Goal: Information Seeking & Learning: Learn about a topic

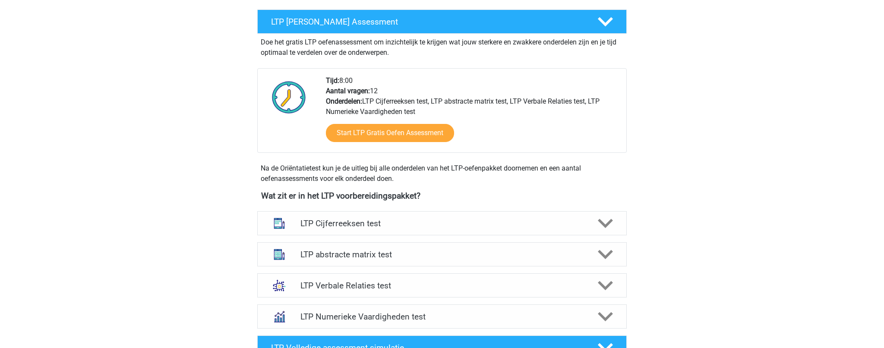
scroll to position [158, 0]
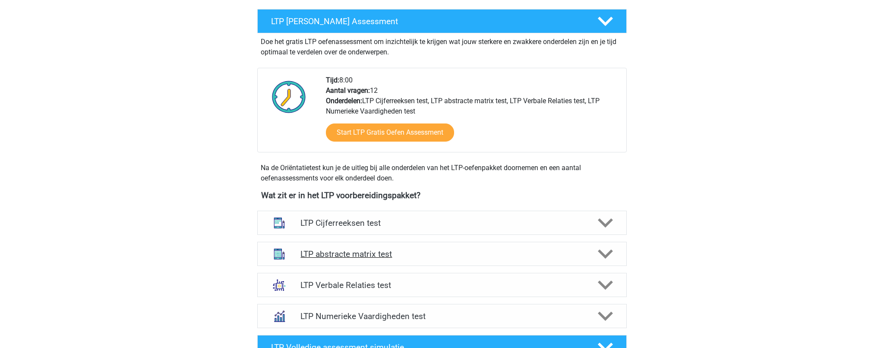
click at [333, 256] on h4 "LTP abstracte matrix test" at bounding box center [441, 254] width 283 height 10
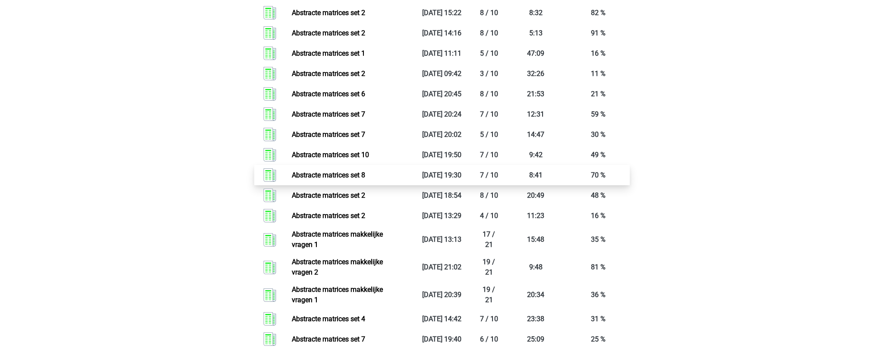
scroll to position [994, 0]
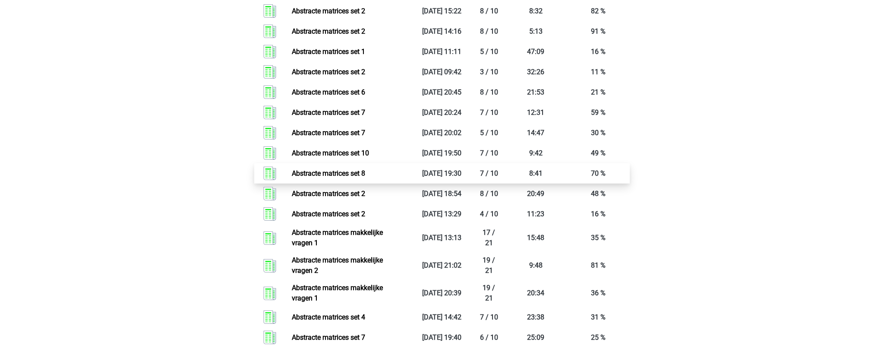
click at [337, 177] on link "Abstracte matrices set 8" at bounding box center [328, 173] width 73 height 8
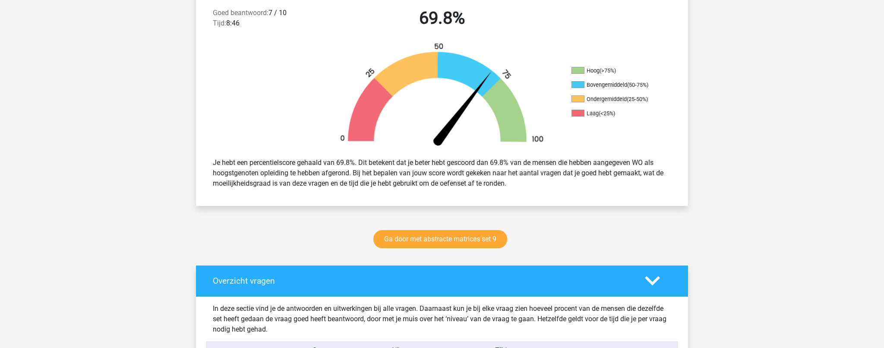
scroll to position [233, 0]
click at [403, 240] on link "Ga door met abstracte matrices set 9" at bounding box center [440, 239] width 134 height 18
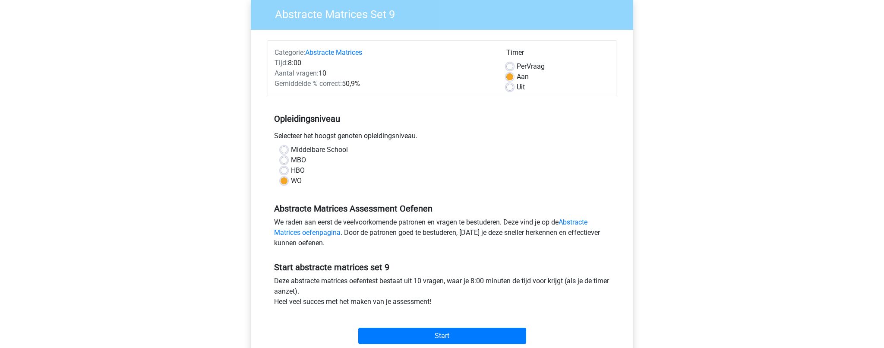
scroll to position [80, 0]
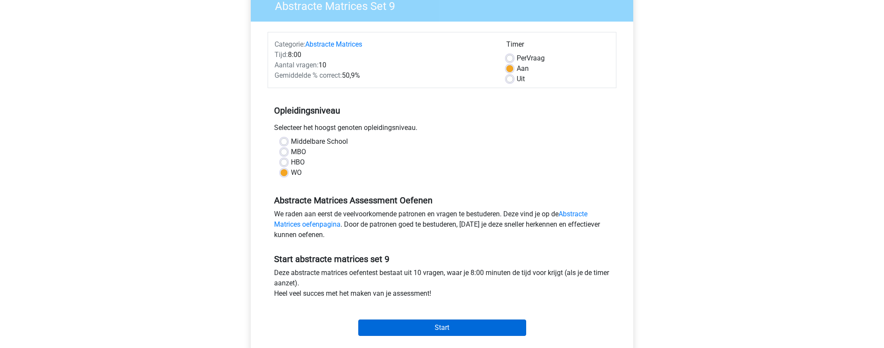
click at [409, 323] on input "Start" at bounding box center [442, 327] width 168 height 16
click at [517, 78] on label "Uit" at bounding box center [521, 79] width 8 height 10
click at [513, 78] on input "Uit" at bounding box center [509, 78] width 7 height 9
radio input "true"
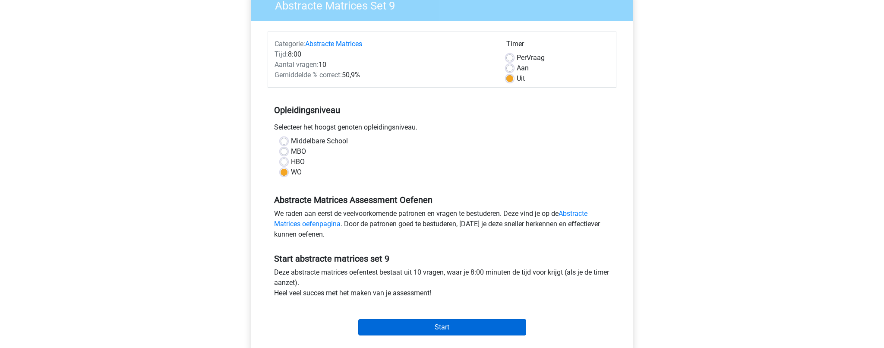
click at [443, 327] on input "Start" at bounding box center [442, 327] width 168 height 16
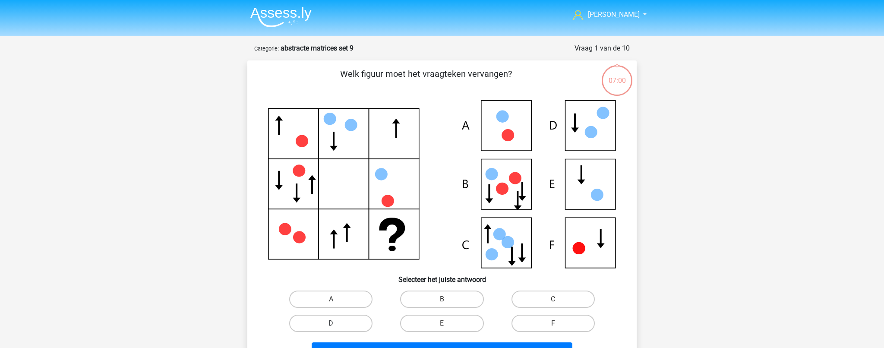
click at [336, 324] on label "D" at bounding box center [330, 323] width 83 height 17
click at [336, 324] on input "D" at bounding box center [334, 326] width 6 height 6
radio input "true"
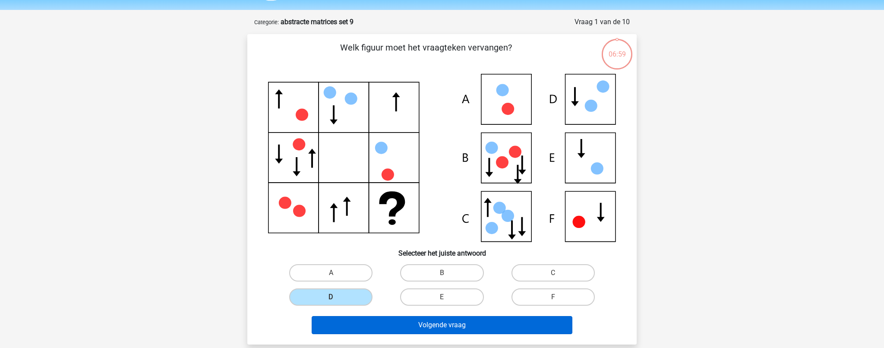
click at [348, 320] on button "Volgende vraag" at bounding box center [442, 325] width 261 height 18
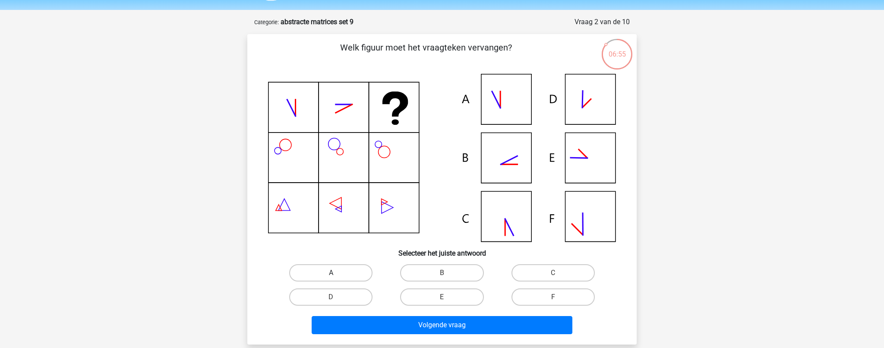
scroll to position [28, 0]
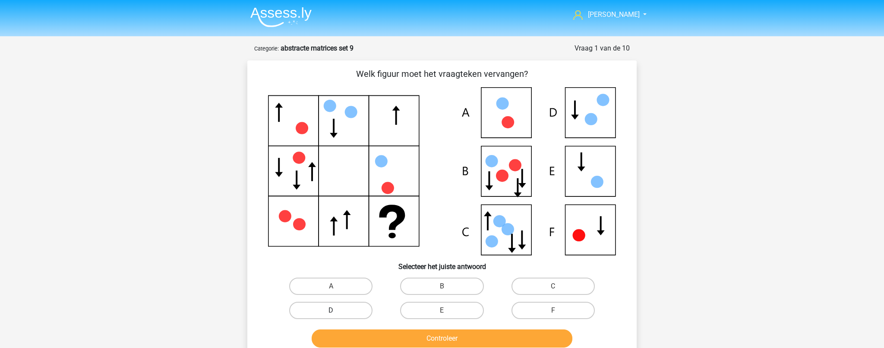
click at [344, 310] on label "D" at bounding box center [330, 310] width 83 height 17
click at [337, 310] on input "D" at bounding box center [334, 313] width 6 height 6
radio input "true"
click at [371, 342] on button "Controleer" at bounding box center [442, 338] width 261 height 18
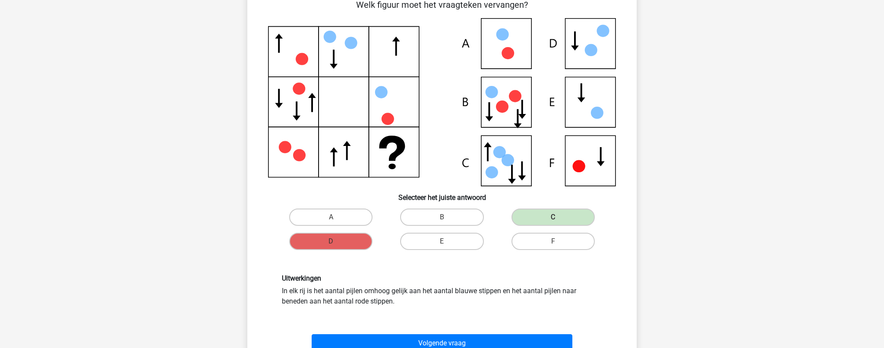
scroll to position [68, 0]
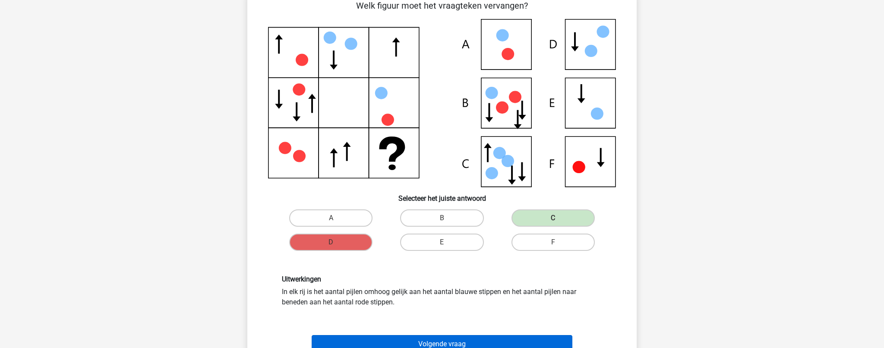
click at [358, 340] on button "Volgende vraag" at bounding box center [442, 344] width 261 height 18
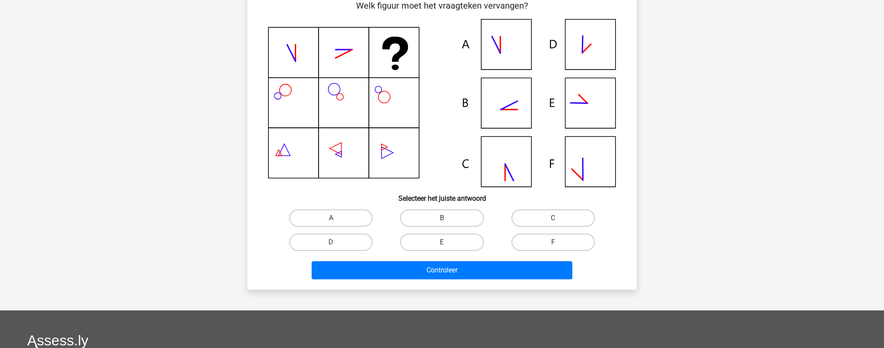
scroll to position [43, 0]
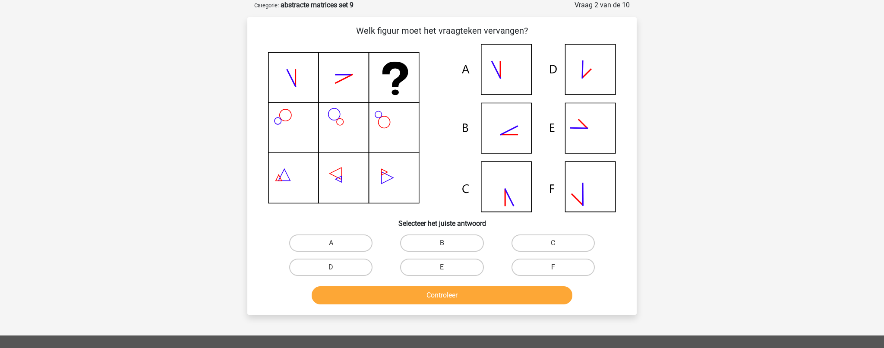
drag, startPoint x: 435, startPoint y: 234, endPoint x: 436, endPoint y: 243, distance: 8.2
click at [435, 234] on label "B" at bounding box center [441, 242] width 83 height 17
click at [442, 243] on input "B" at bounding box center [445, 246] width 6 height 6
radio input "true"
drag, startPoint x: 436, startPoint y: 244, endPoint x: 438, endPoint y: 249, distance: 5.6
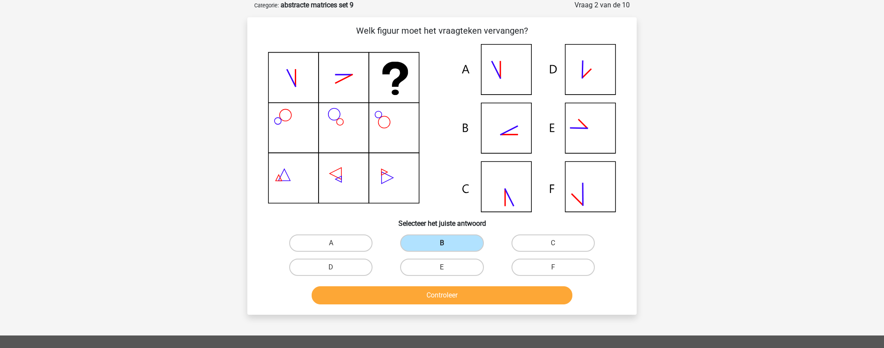
click at [436, 244] on label "B" at bounding box center [441, 242] width 83 height 17
click at [442, 244] on input "B" at bounding box center [445, 246] width 6 height 6
click at [438, 299] on button "Controleer" at bounding box center [442, 295] width 261 height 18
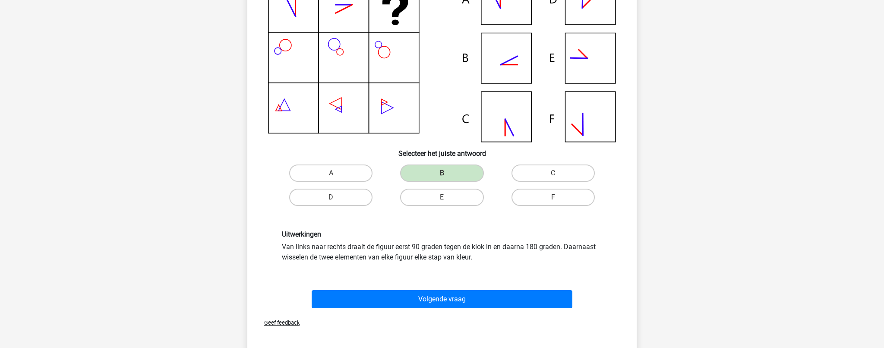
scroll to position [122, 0]
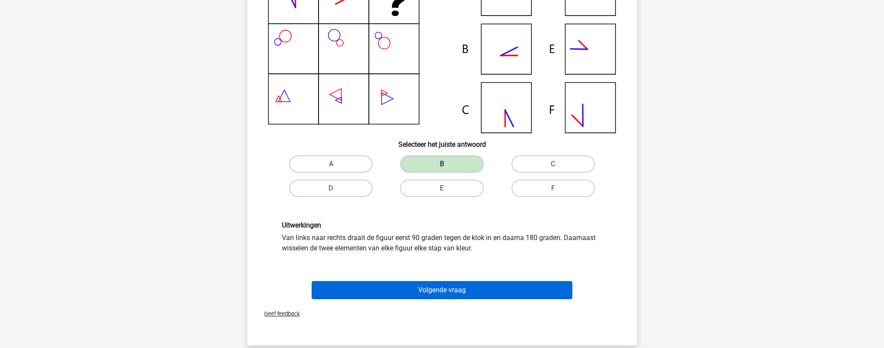
click at [393, 288] on button "Volgende vraag" at bounding box center [442, 290] width 261 height 18
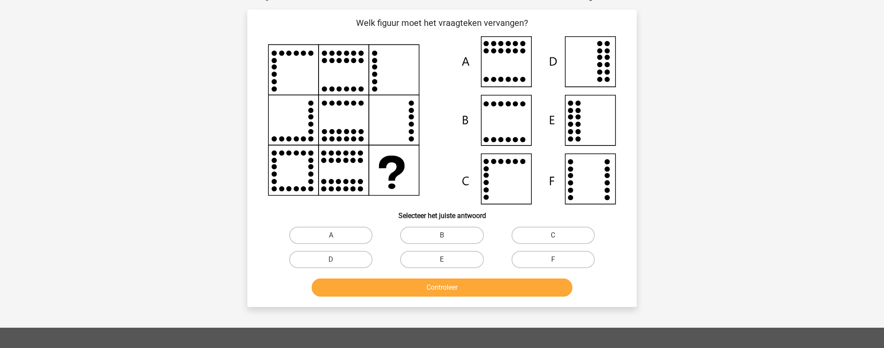
scroll to position [43, 0]
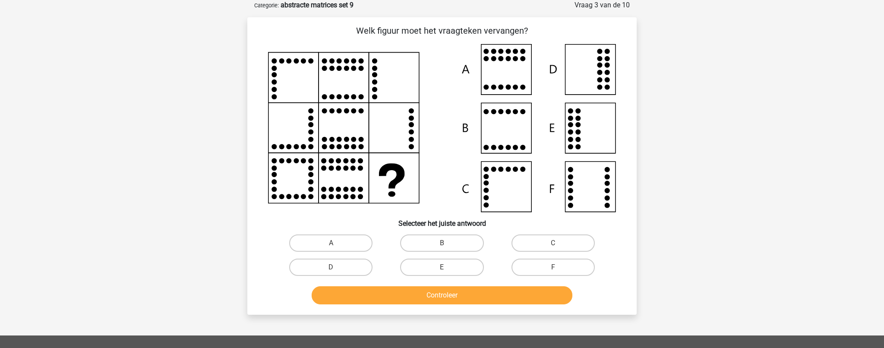
drag, startPoint x: 548, startPoint y: 264, endPoint x: 536, endPoint y: 282, distance: 21.4
click at [548, 264] on label "F" at bounding box center [553, 267] width 83 height 17
click at [553, 267] on input "F" at bounding box center [556, 270] width 6 height 6
radio input "true"
click at [531, 294] on button "Controleer" at bounding box center [442, 295] width 261 height 18
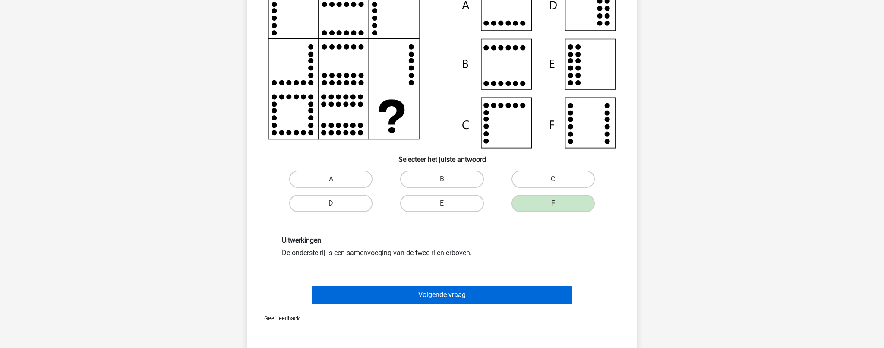
scroll to position [107, 0]
click at [490, 293] on button "Volgende vraag" at bounding box center [442, 295] width 261 height 18
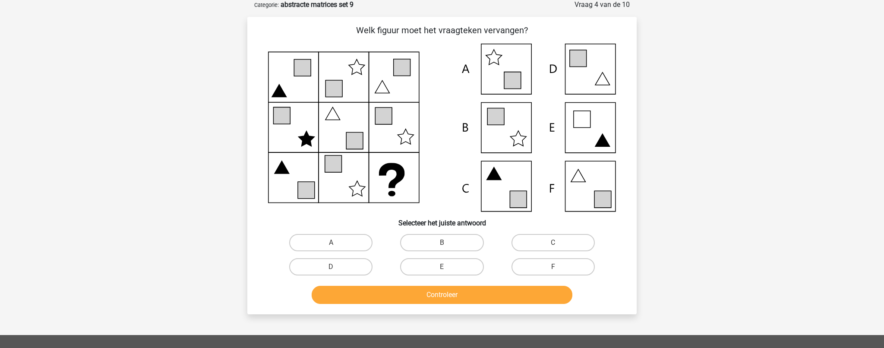
scroll to position [43, 0]
click at [526, 268] on label "F" at bounding box center [553, 267] width 83 height 17
click at [553, 268] on input "F" at bounding box center [556, 270] width 6 height 6
radio input "true"
click at [518, 292] on button "Controleer" at bounding box center [442, 295] width 261 height 18
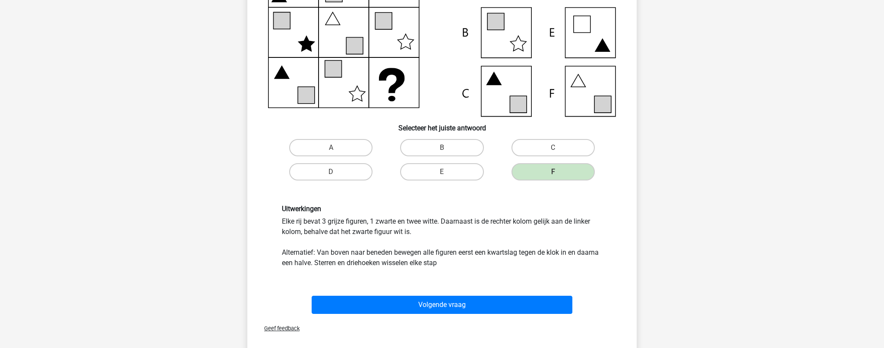
scroll to position [139, 0]
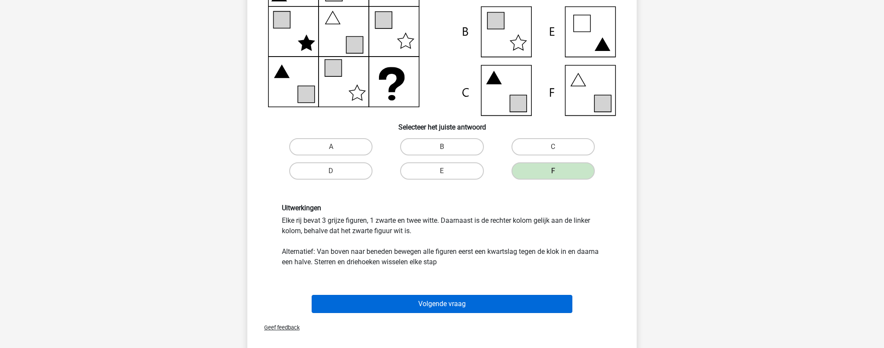
click at [486, 302] on button "Volgende vraag" at bounding box center [442, 304] width 261 height 18
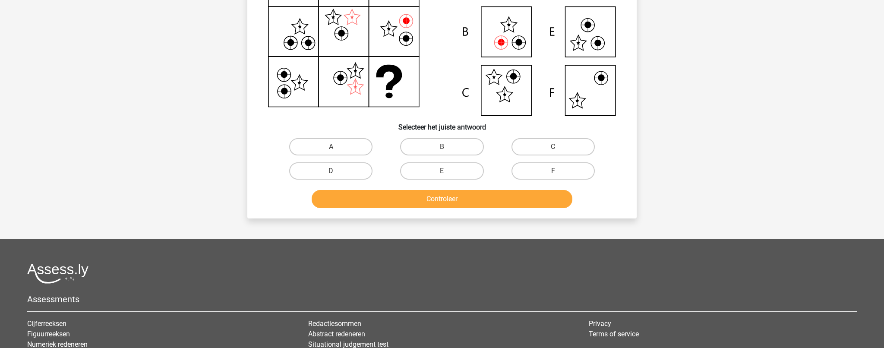
scroll to position [43, 0]
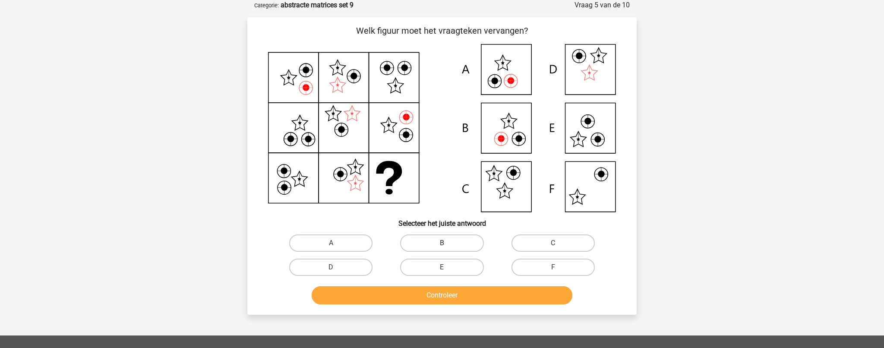
click at [457, 246] on label "B" at bounding box center [441, 242] width 83 height 17
click at [448, 246] on input "B" at bounding box center [445, 246] width 6 height 6
radio input "true"
click at [461, 300] on button "Controleer" at bounding box center [442, 295] width 261 height 18
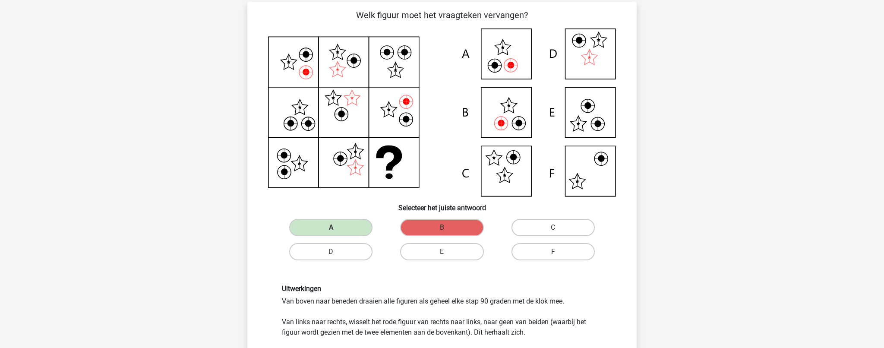
scroll to position [59, 0]
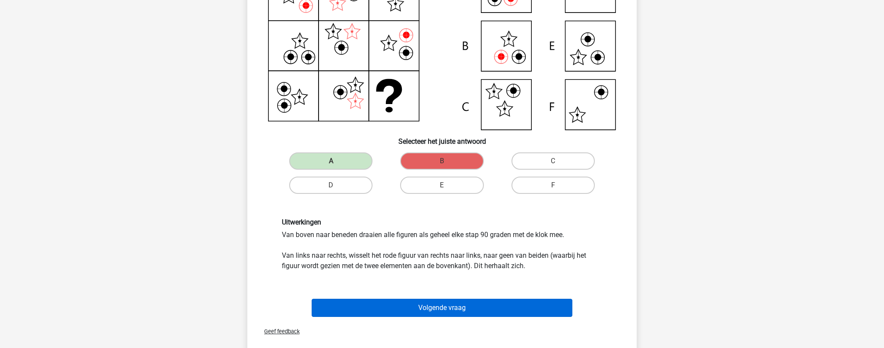
click at [454, 301] on button "Volgende vraag" at bounding box center [442, 308] width 261 height 18
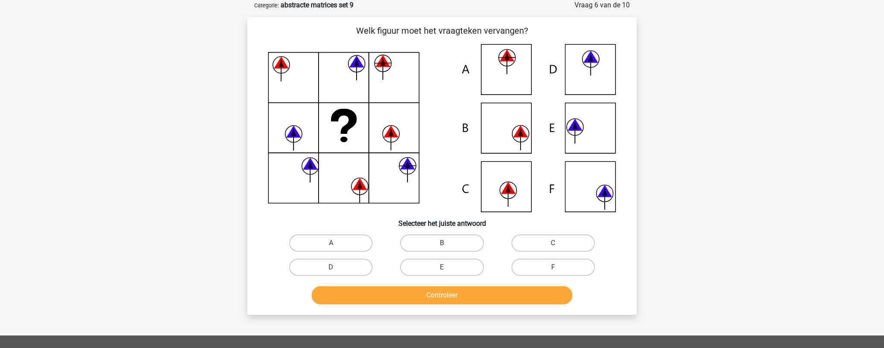
scroll to position [44, 0]
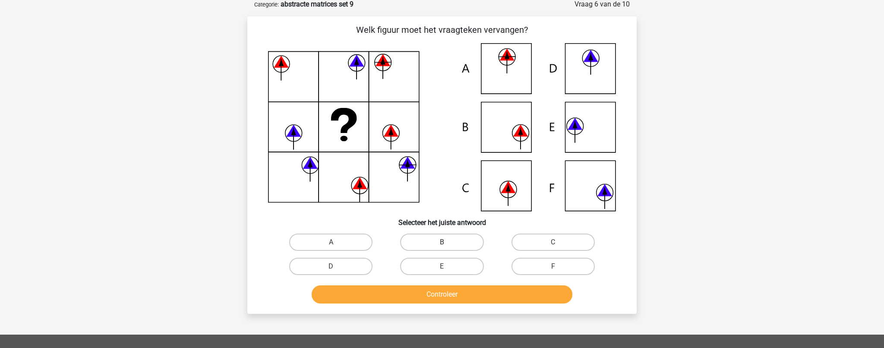
drag, startPoint x: 470, startPoint y: 240, endPoint x: 472, endPoint y: 245, distance: 5.6
click at [470, 240] on label "B" at bounding box center [441, 242] width 83 height 17
click at [448, 242] on input "B" at bounding box center [445, 245] width 6 height 6
radio input "true"
click at [460, 300] on button "Controleer" at bounding box center [442, 294] width 261 height 18
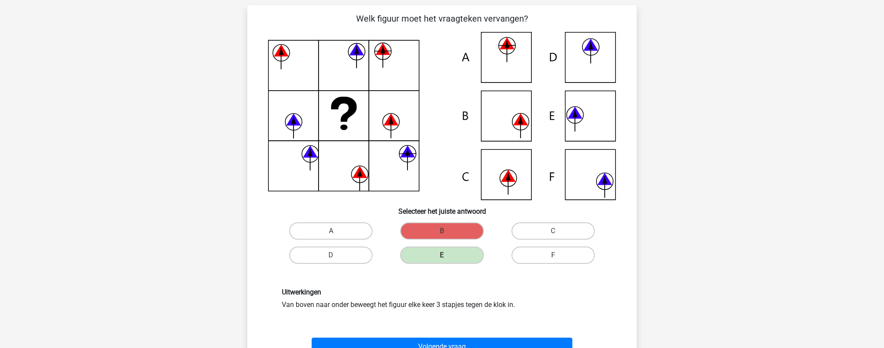
scroll to position [55, 0]
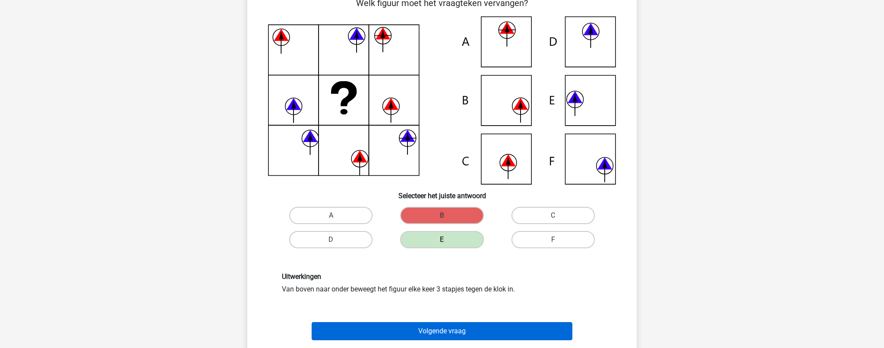
click at [526, 329] on button "Volgende vraag" at bounding box center [442, 331] width 261 height 18
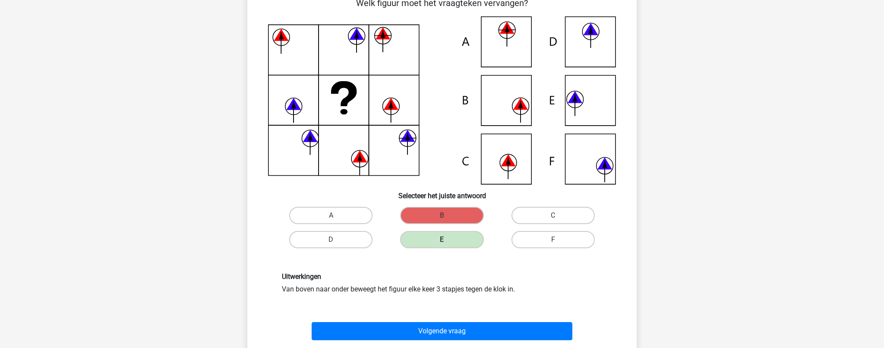
scroll to position [43, 0]
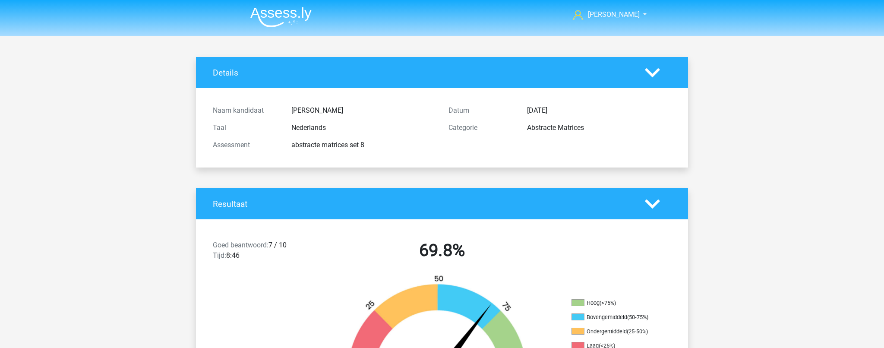
scroll to position [233, 0]
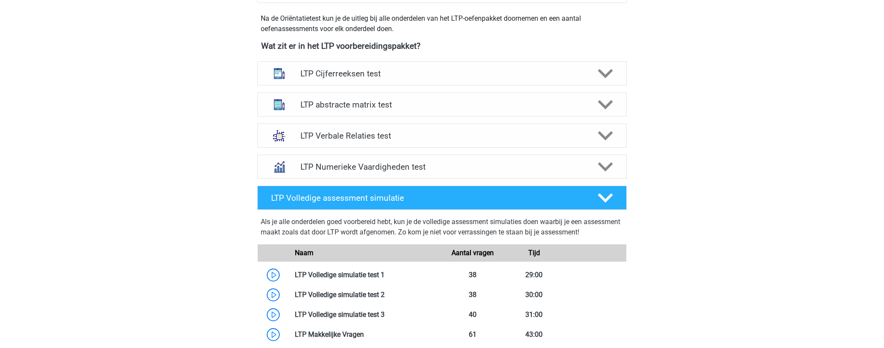
scroll to position [281, 0]
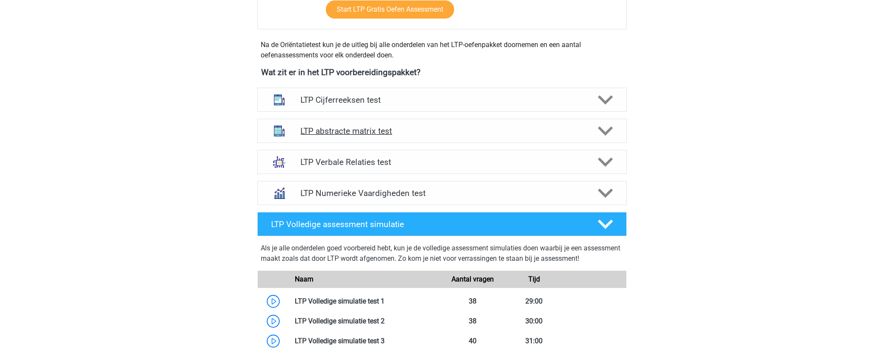
click at [326, 133] on h4 "LTP abstracte matrix test" at bounding box center [441, 131] width 283 height 10
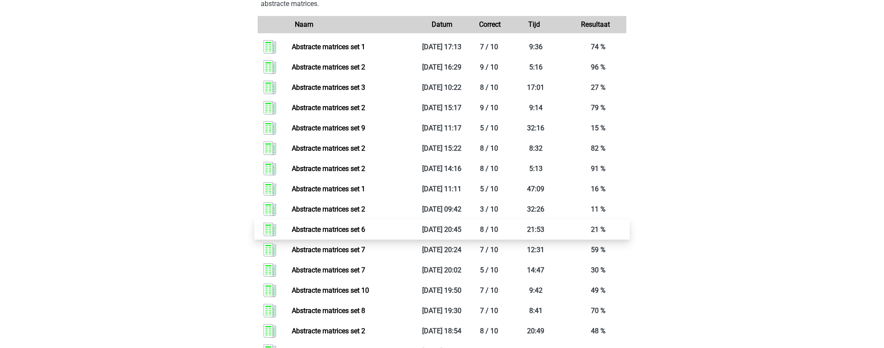
scroll to position [854, 0]
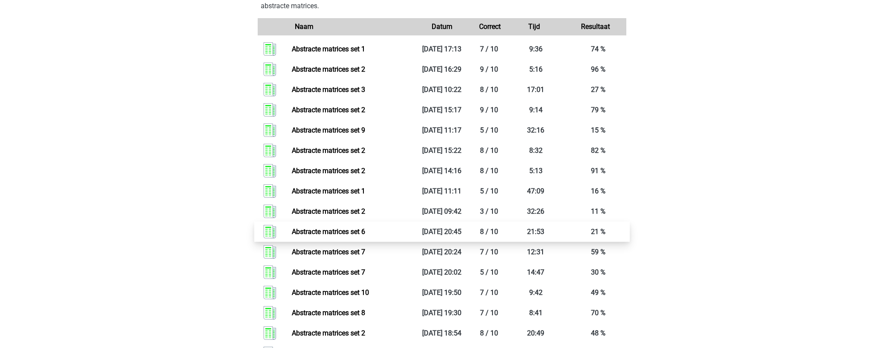
click at [363, 236] on link "Abstracte matrices set 6" at bounding box center [328, 232] width 73 height 8
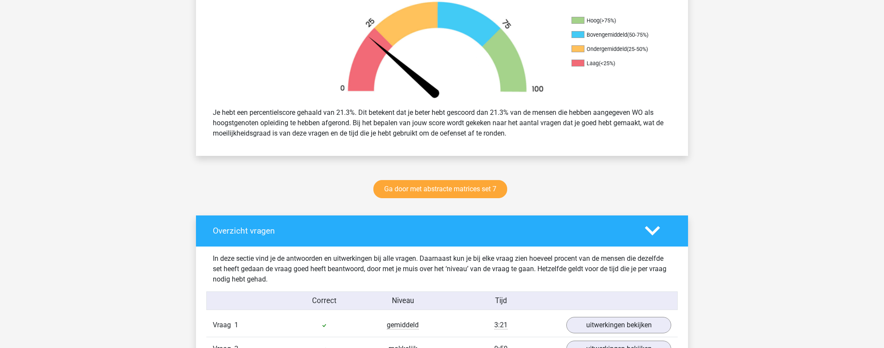
scroll to position [289, 0]
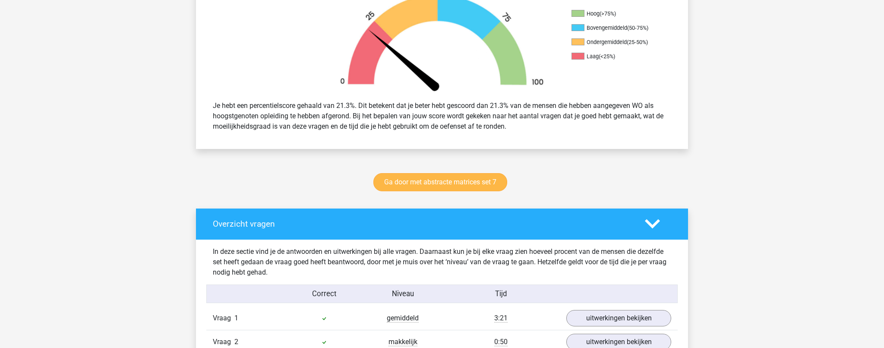
click at [396, 180] on link "Ga door met abstracte matrices set 7" at bounding box center [440, 182] width 134 height 18
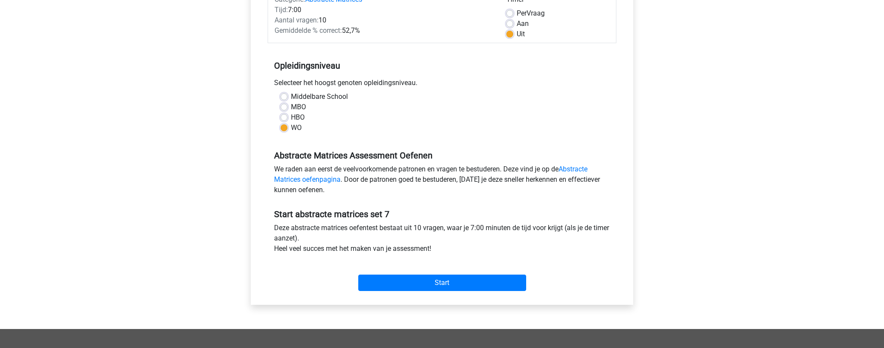
scroll to position [125, 0]
click at [427, 282] on input "Start" at bounding box center [442, 283] width 168 height 16
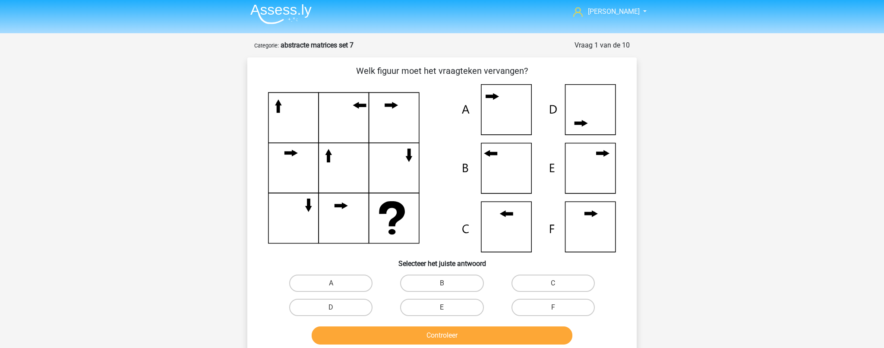
scroll to position [9, 0]
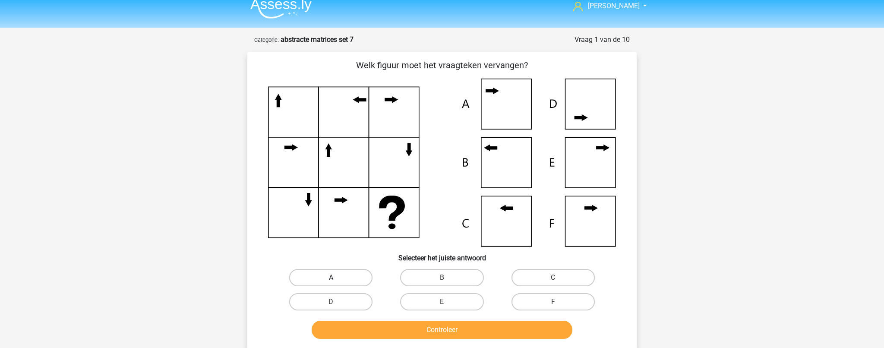
click at [351, 278] on label "A" at bounding box center [330, 277] width 83 height 17
click at [337, 278] on input "A" at bounding box center [334, 281] width 6 height 6
radio input "true"
click at [376, 329] on button "Controleer" at bounding box center [442, 330] width 261 height 18
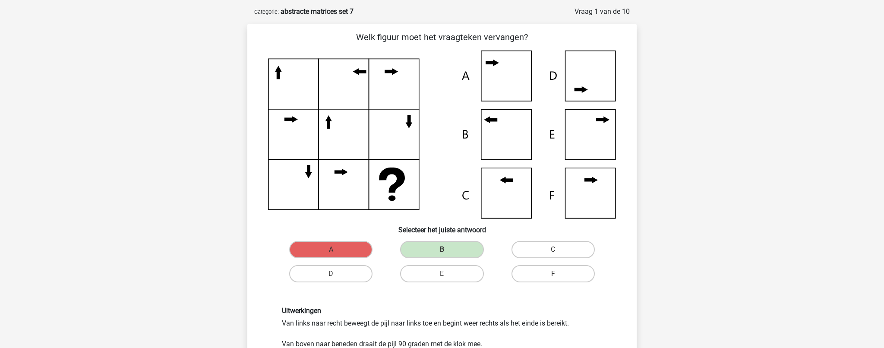
scroll to position [40, 0]
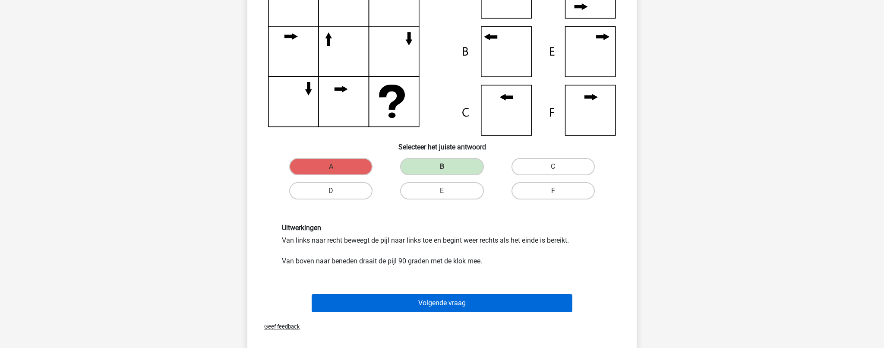
click at [360, 304] on button "Volgende vraag" at bounding box center [442, 303] width 261 height 18
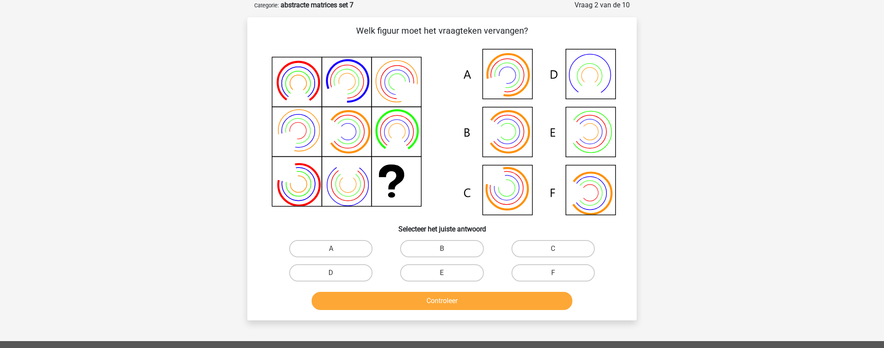
scroll to position [42, 0]
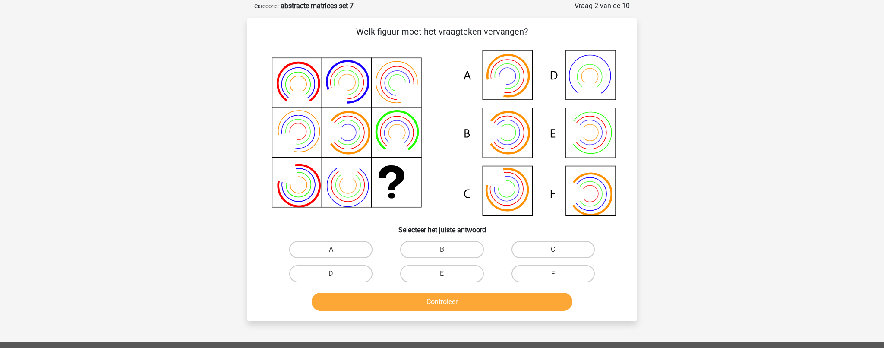
click at [501, 137] on icon at bounding box center [497, 132] width 23 height 29
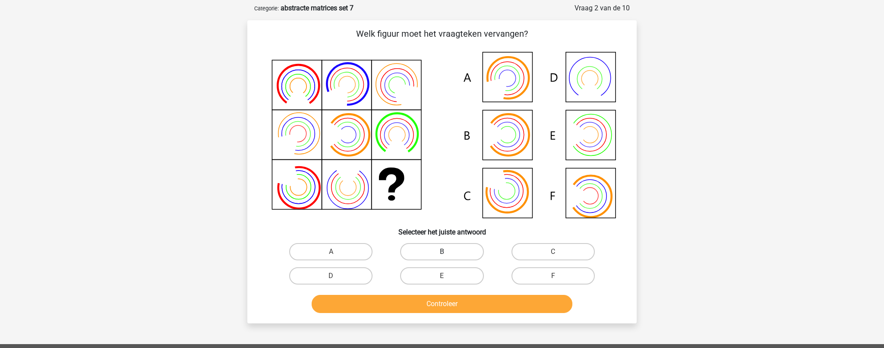
drag, startPoint x: 429, startPoint y: 248, endPoint x: 427, endPoint y: 253, distance: 5.1
click at [429, 248] on label "B" at bounding box center [441, 251] width 83 height 17
click at [442, 252] on input "B" at bounding box center [445, 255] width 6 height 6
radio input "true"
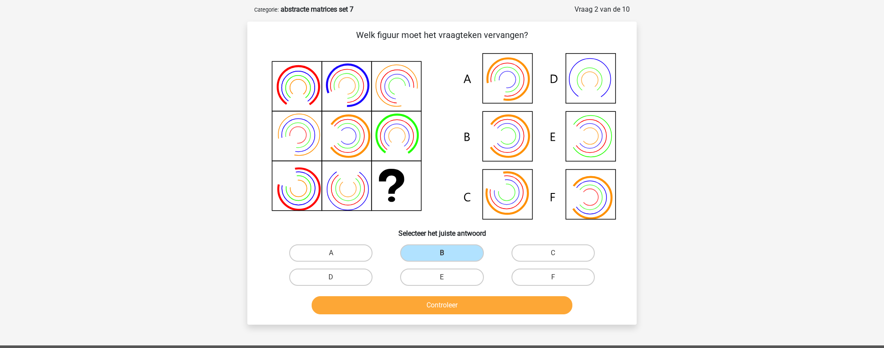
scroll to position [38, 0]
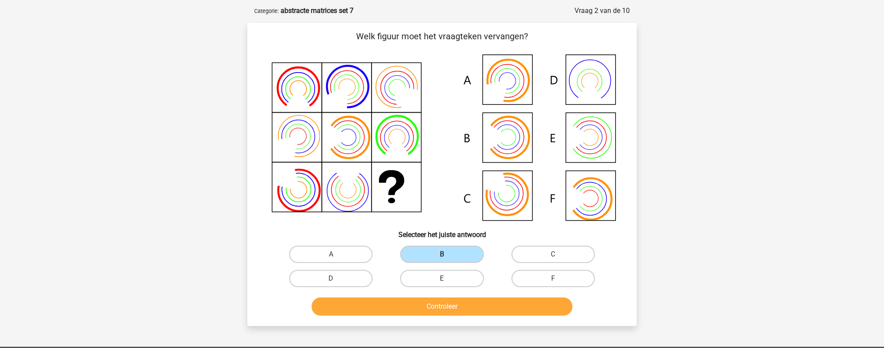
click at [417, 305] on button "Controleer" at bounding box center [442, 306] width 261 height 18
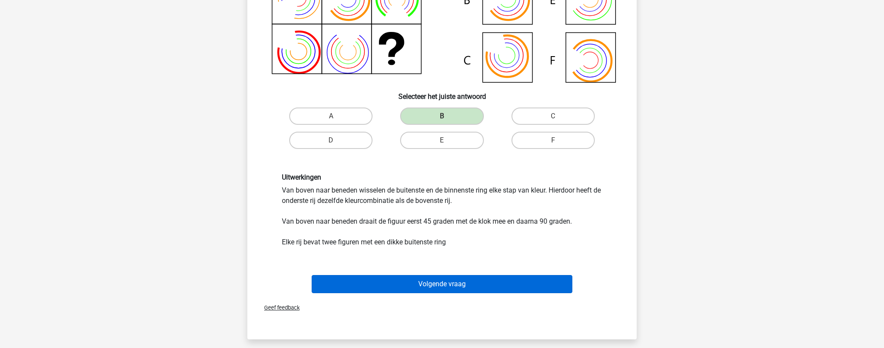
click at [404, 288] on button "Volgende vraag" at bounding box center [442, 284] width 261 height 18
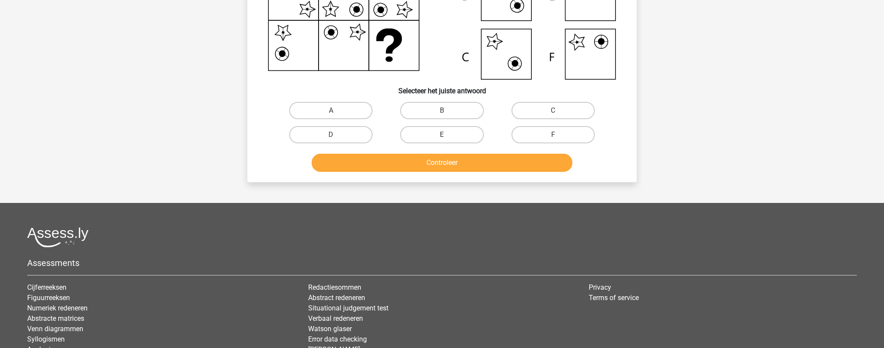
scroll to position [43, 0]
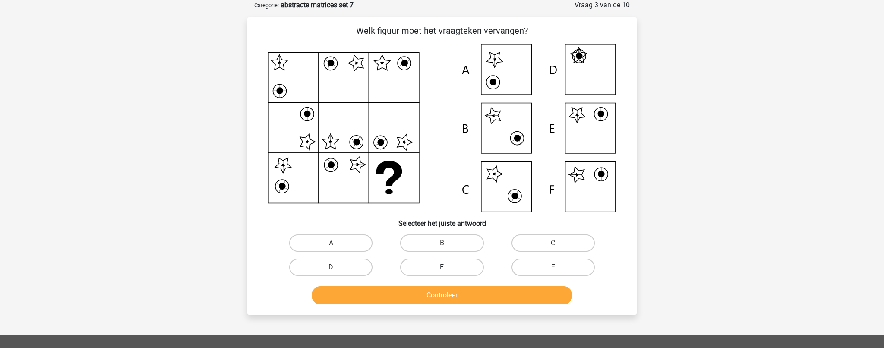
drag, startPoint x: 434, startPoint y: 264, endPoint x: 429, endPoint y: 274, distance: 11.2
click at [434, 264] on label "E" at bounding box center [441, 267] width 83 height 17
click at [442, 267] on input "E" at bounding box center [445, 270] width 6 height 6
radio input "true"
click at [426, 297] on button "Controleer" at bounding box center [442, 295] width 261 height 18
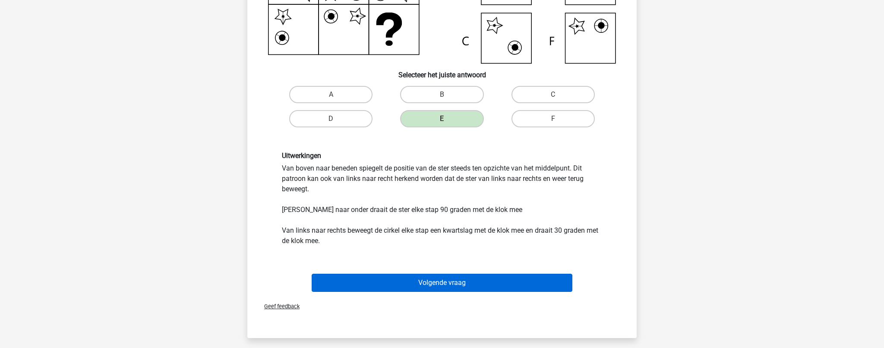
click at [369, 285] on button "Volgende vraag" at bounding box center [442, 283] width 261 height 18
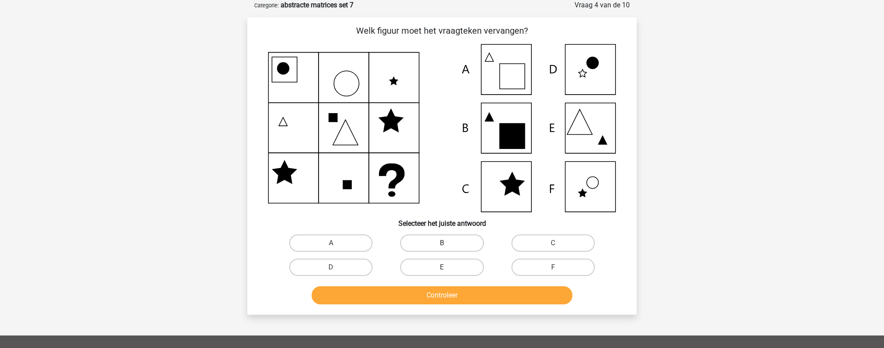
click at [463, 244] on label "B" at bounding box center [441, 242] width 83 height 17
click at [448, 244] on input "B" at bounding box center [445, 246] width 6 height 6
radio input "true"
click at [459, 296] on button "Controleer" at bounding box center [442, 295] width 261 height 18
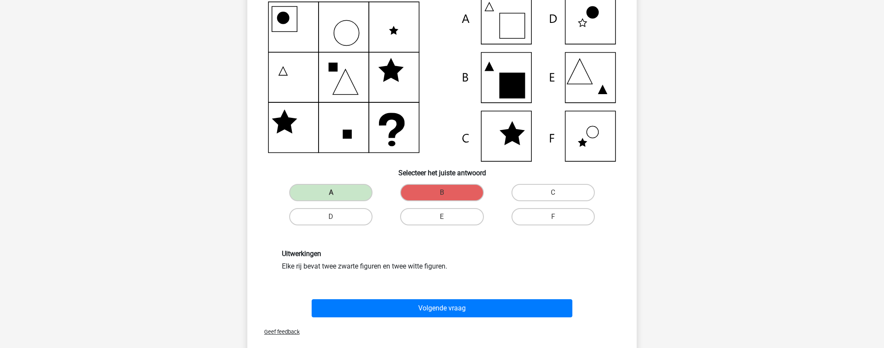
click at [414, 316] on button "Volgende vraag" at bounding box center [442, 308] width 261 height 18
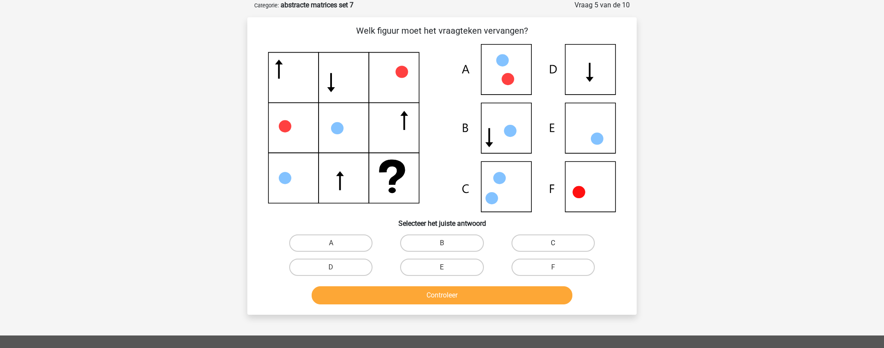
drag, startPoint x: 550, startPoint y: 244, endPoint x: 546, endPoint y: 249, distance: 7.1
click at [550, 244] on label "C" at bounding box center [553, 242] width 83 height 17
click at [553, 244] on input "C" at bounding box center [556, 246] width 6 height 6
radio input "true"
click at [462, 297] on button "Controleer" at bounding box center [442, 295] width 261 height 18
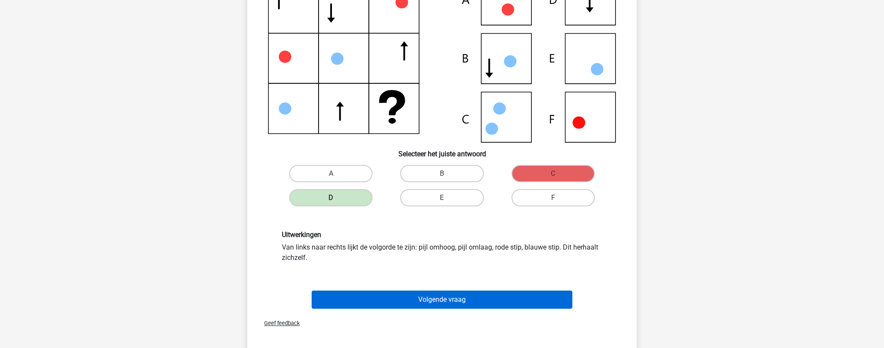
click at [434, 301] on button "Volgende vraag" at bounding box center [442, 300] width 261 height 18
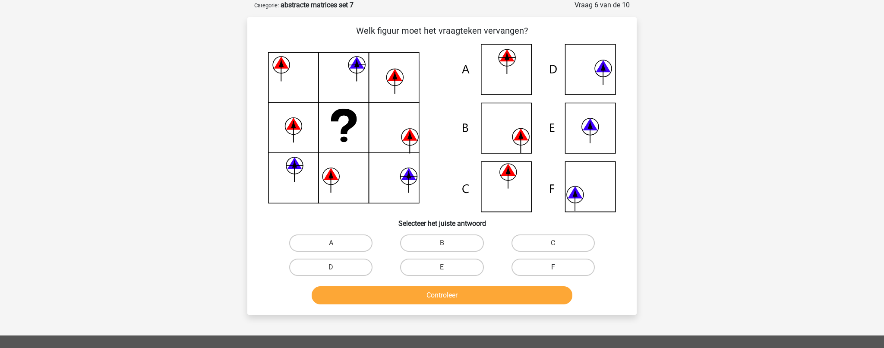
click at [546, 270] on label "F" at bounding box center [553, 267] width 83 height 17
click at [553, 270] on input "F" at bounding box center [556, 270] width 6 height 6
radio input "true"
click at [515, 293] on button "Controleer" at bounding box center [442, 295] width 261 height 18
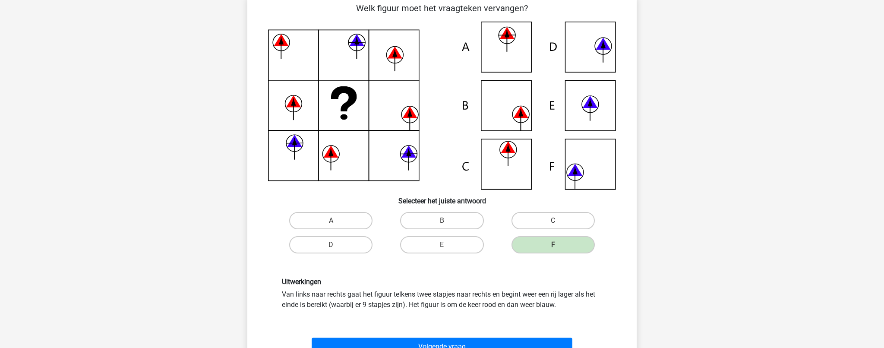
scroll to position [66, 0]
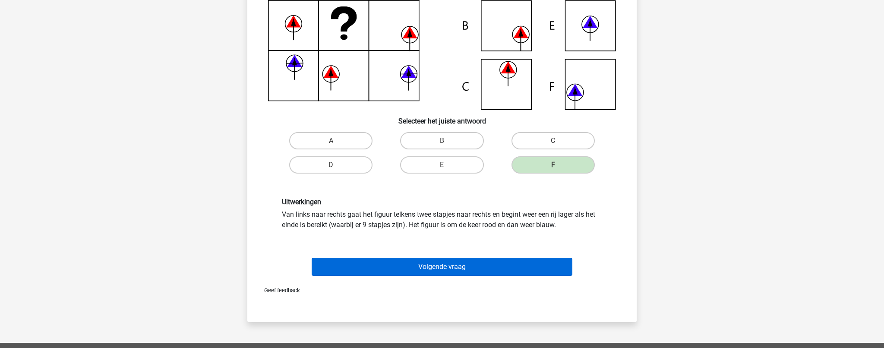
click at [462, 266] on button "Volgende vraag" at bounding box center [442, 267] width 261 height 18
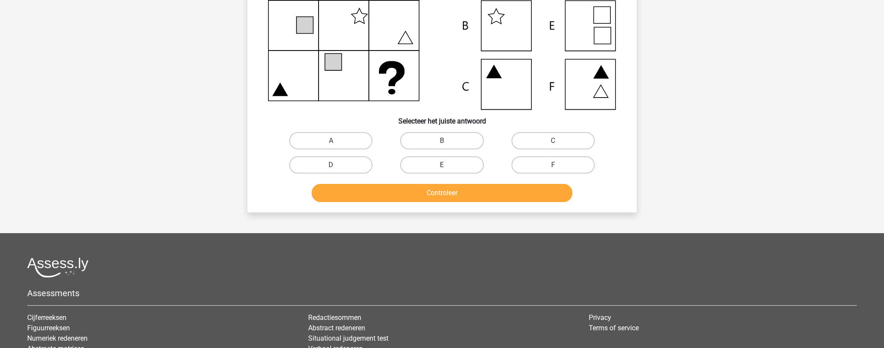
scroll to position [43, 0]
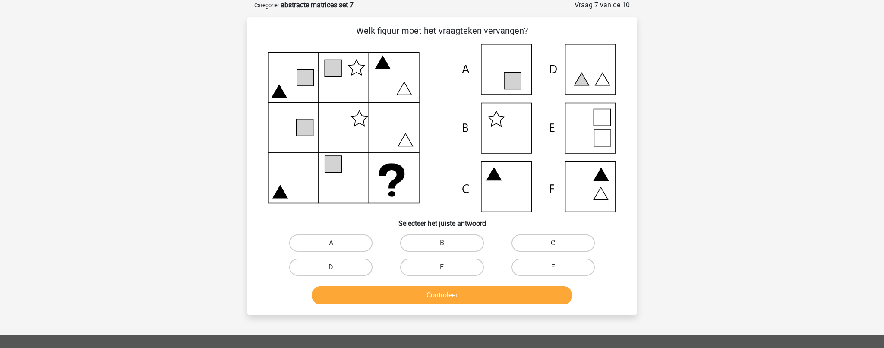
drag, startPoint x: 531, startPoint y: 241, endPoint x: 525, endPoint y: 248, distance: 9.5
click at [531, 242] on label "C" at bounding box center [553, 242] width 83 height 17
click at [553, 243] on input "C" at bounding box center [556, 246] width 6 height 6
radio input "true"
click at [484, 295] on button "Controleer" at bounding box center [442, 295] width 261 height 18
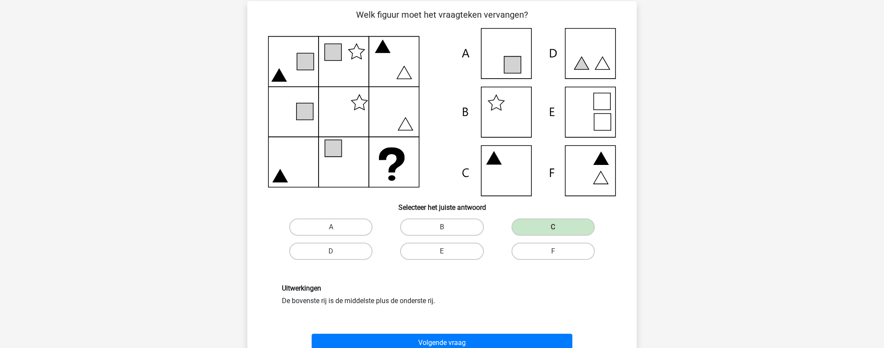
scroll to position [59, 0]
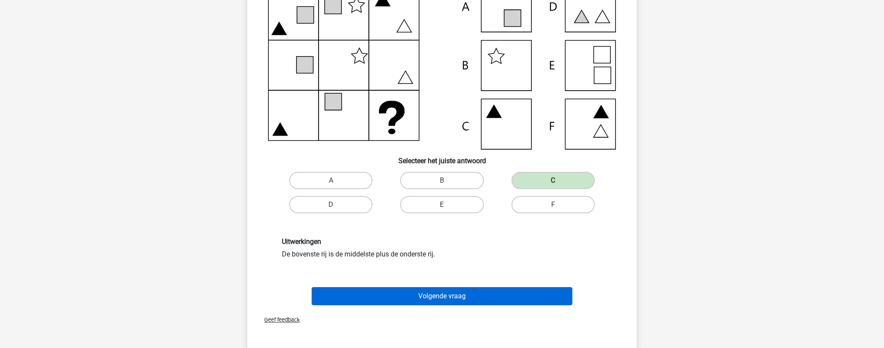
click at [458, 298] on button "Volgende vraag" at bounding box center [442, 296] width 261 height 18
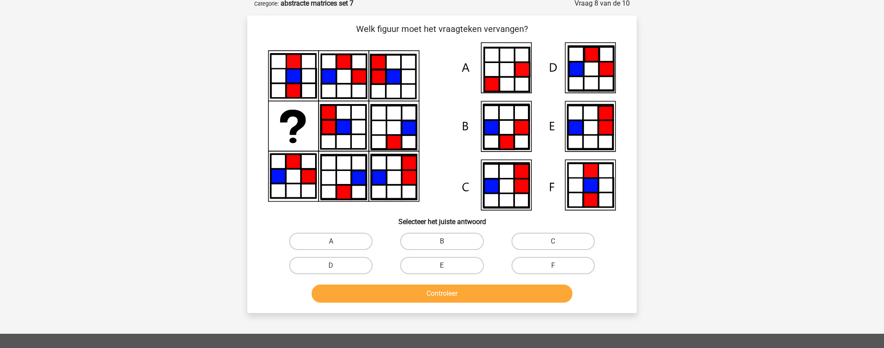
scroll to position [43, 0]
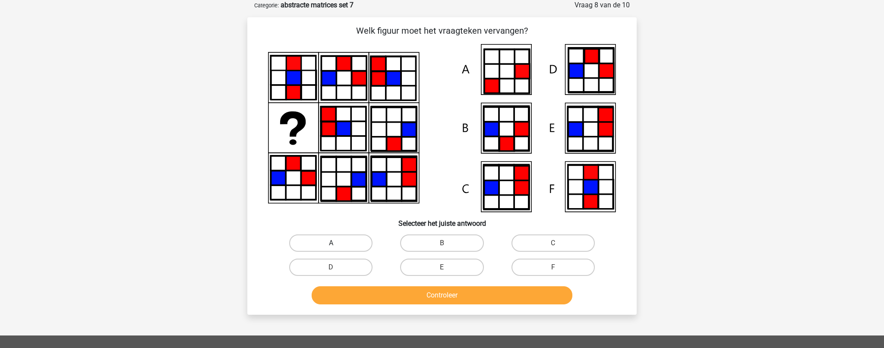
click at [310, 238] on label "A" at bounding box center [330, 242] width 83 height 17
click at [331, 243] on input "A" at bounding box center [334, 246] width 6 height 6
radio input "true"
click at [373, 295] on button "Controleer" at bounding box center [442, 295] width 261 height 18
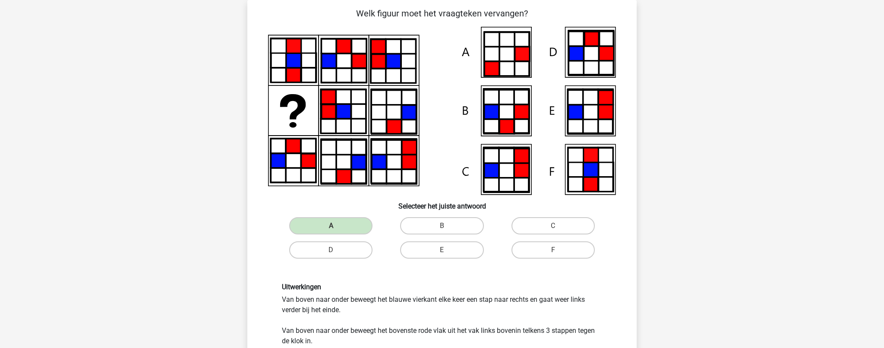
scroll to position [60, 0]
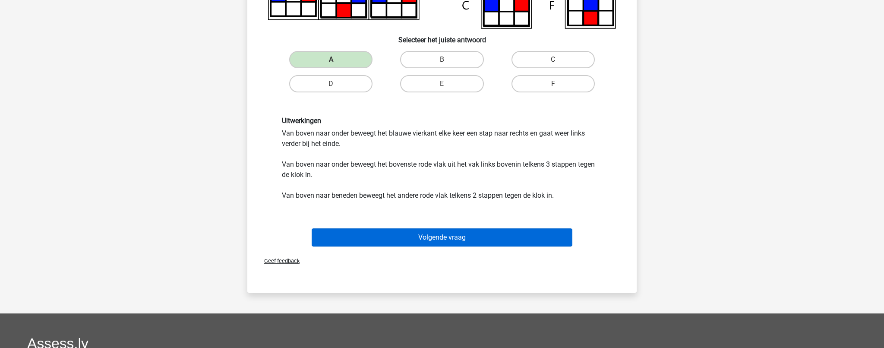
click at [429, 238] on button "Volgende vraag" at bounding box center [442, 237] width 261 height 18
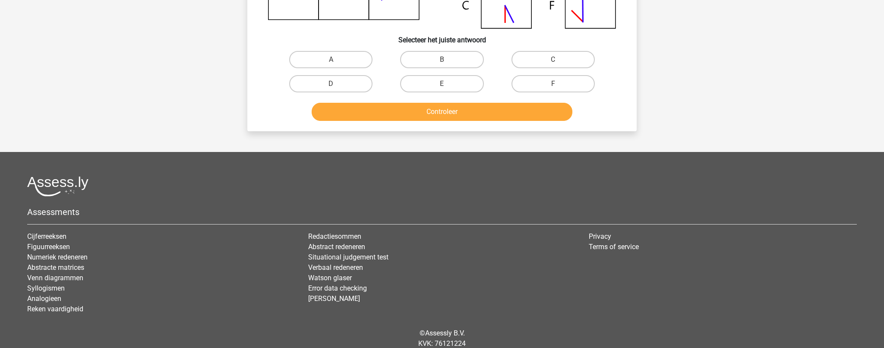
scroll to position [43, 0]
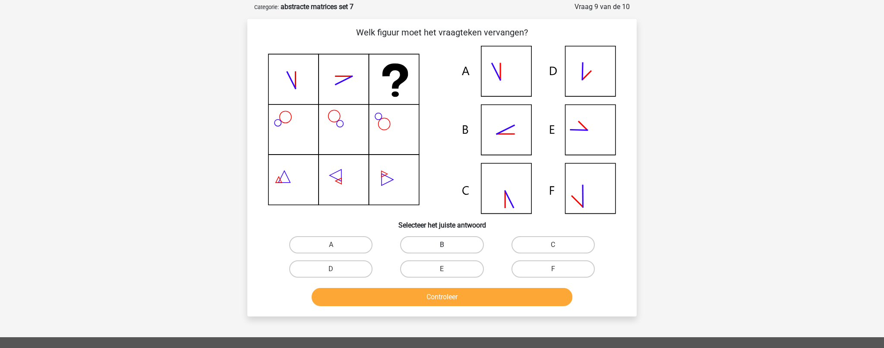
click at [434, 242] on label "B" at bounding box center [441, 244] width 83 height 17
click at [442, 245] on input "B" at bounding box center [445, 248] width 6 height 6
radio input "true"
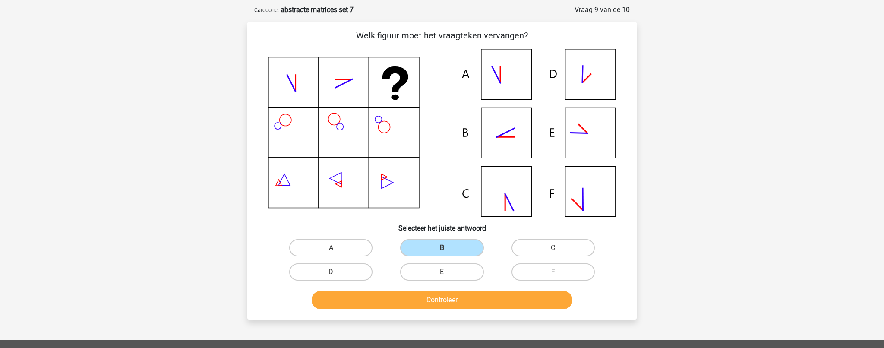
click at [426, 297] on button "Controleer" at bounding box center [442, 300] width 261 height 18
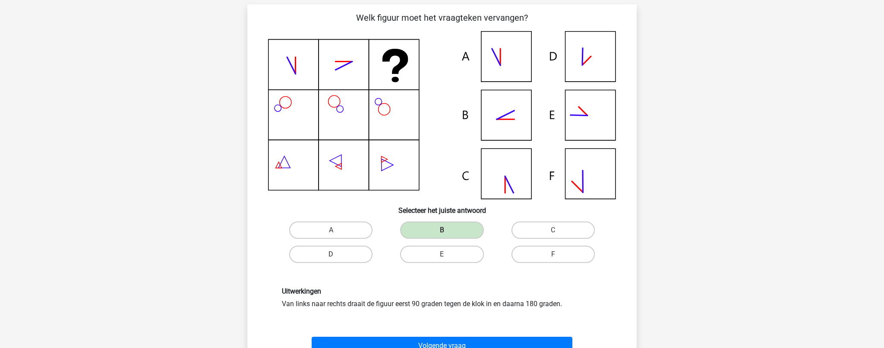
scroll to position [73, 0]
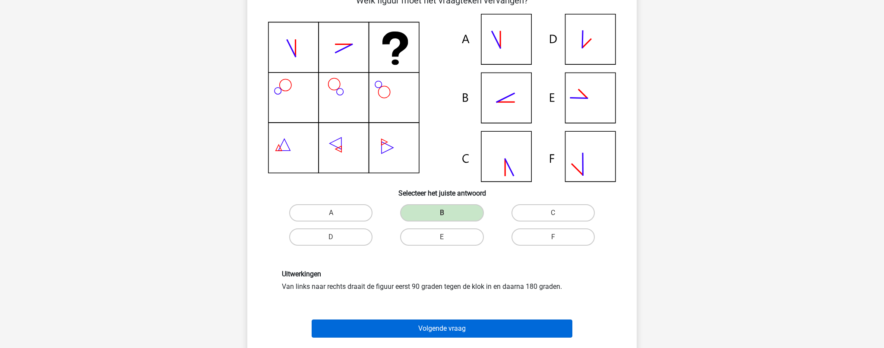
click at [415, 330] on button "Volgende vraag" at bounding box center [442, 328] width 261 height 18
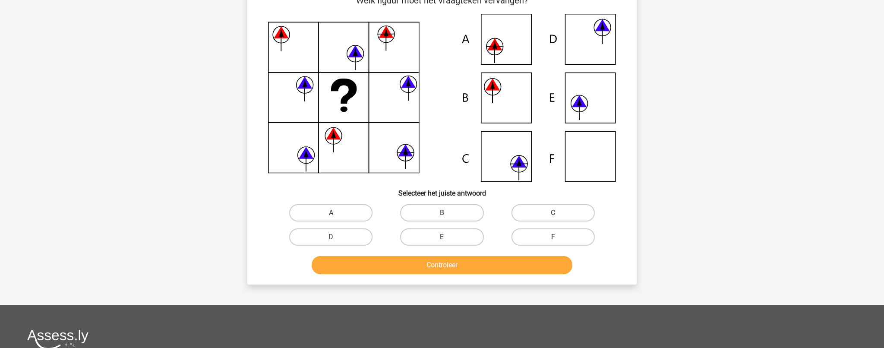
scroll to position [43, 0]
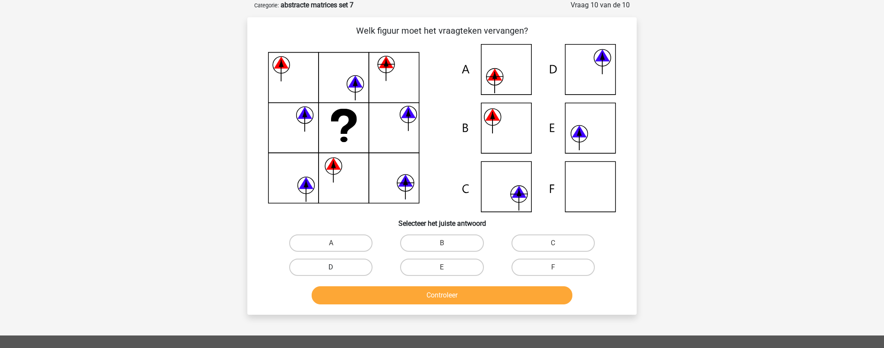
drag, startPoint x: 331, startPoint y: 240, endPoint x: 344, endPoint y: 269, distance: 31.5
click at [331, 240] on label "A" at bounding box center [330, 242] width 83 height 17
click at [331, 243] on input "A" at bounding box center [334, 246] width 6 height 6
radio input "true"
click at [356, 298] on button "Controleer" at bounding box center [442, 295] width 261 height 18
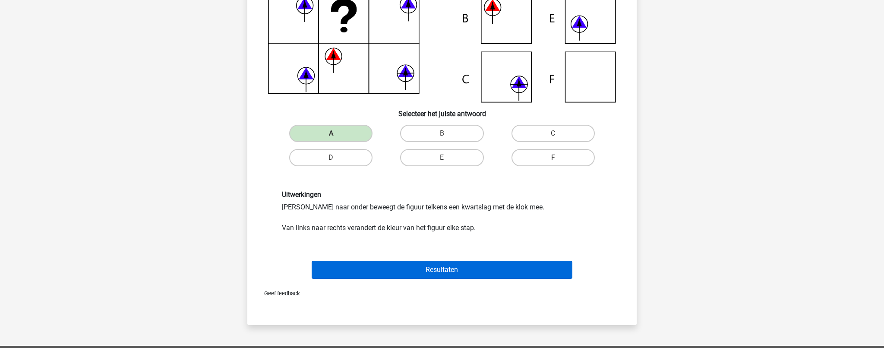
scroll to position [152, 0]
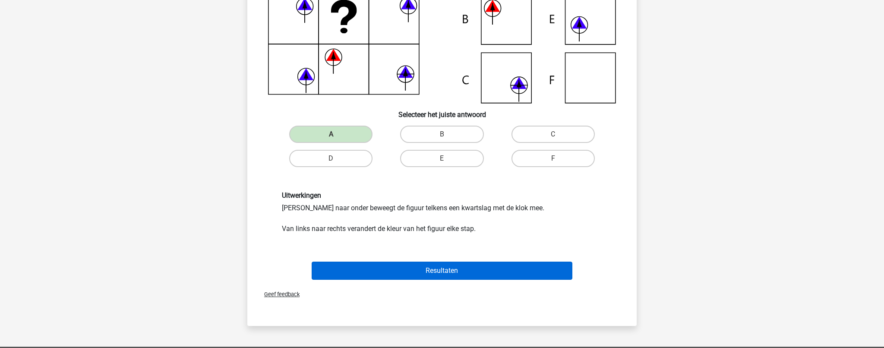
click at [368, 264] on button "Resultaten" at bounding box center [442, 271] width 261 height 18
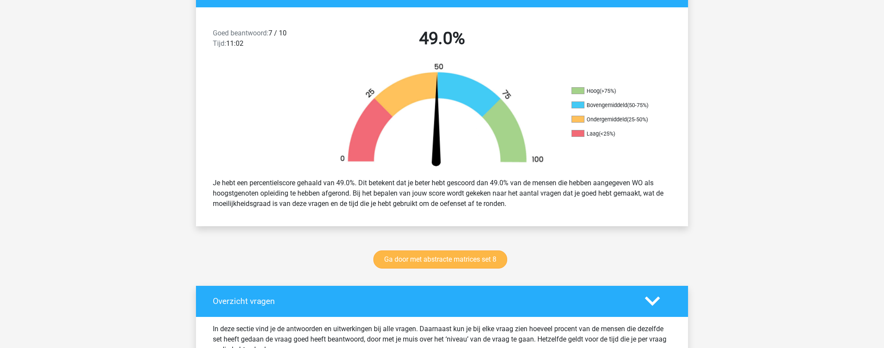
scroll to position [211, 0]
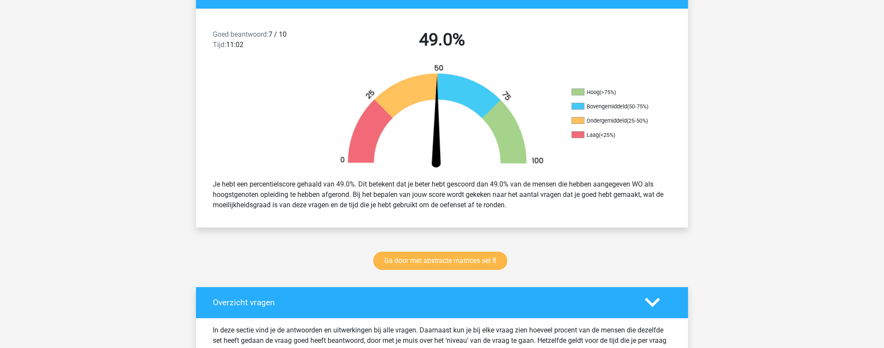
click at [427, 260] on link "Ga door met abstracte matrices set 8" at bounding box center [440, 261] width 134 height 18
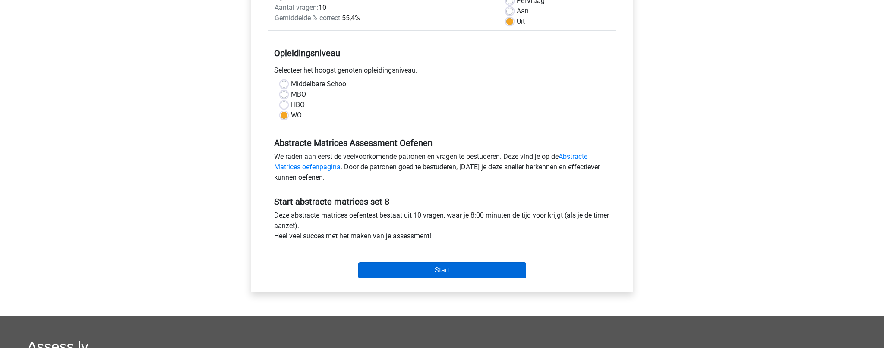
scroll to position [143, 0]
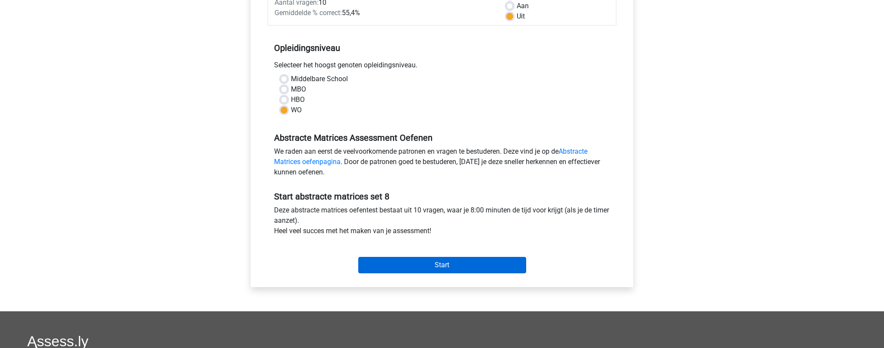
click at [429, 264] on input "Start" at bounding box center [442, 265] width 168 height 16
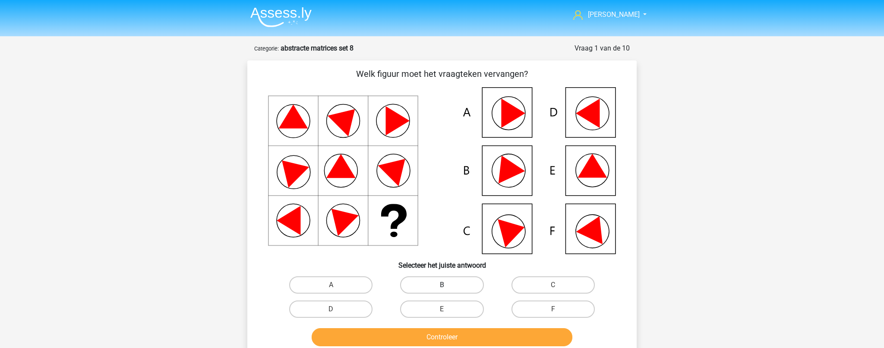
click at [425, 285] on label "B" at bounding box center [441, 284] width 83 height 17
click at [442, 285] on input "B" at bounding box center [445, 288] width 6 height 6
radio input "true"
click at [403, 334] on button "Controleer" at bounding box center [442, 337] width 261 height 18
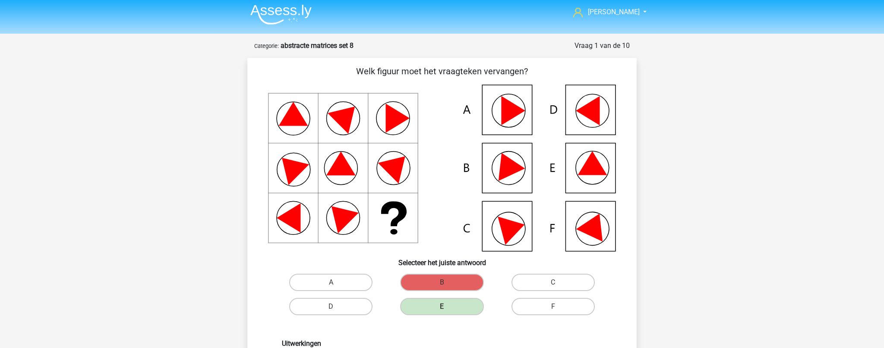
scroll to position [1, 0]
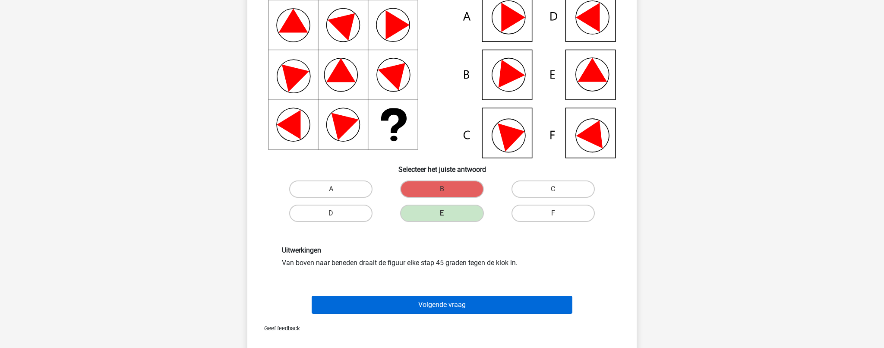
click at [388, 304] on button "Volgende vraag" at bounding box center [442, 305] width 261 height 18
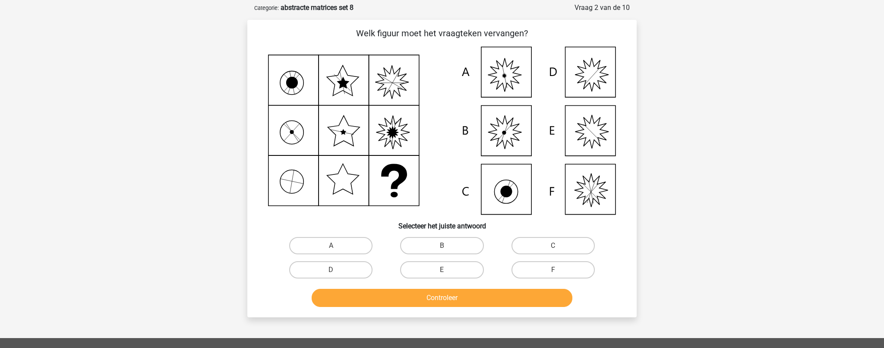
scroll to position [57, 0]
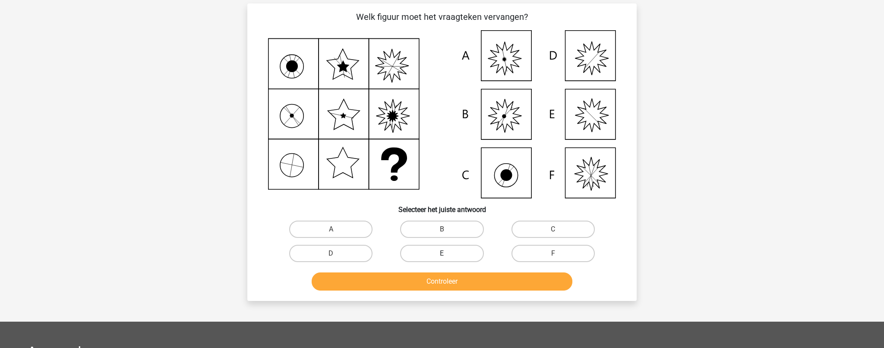
click at [427, 256] on label "E" at bounding box center [441, 253] width 83 height 17
click at [442, 256] on input "E" at bounding box center [445, 256] width 6 height 6
radio input "true"
click at [415, 283] on button "Controleer" at bounding box center [442, 281] width 261 height 18
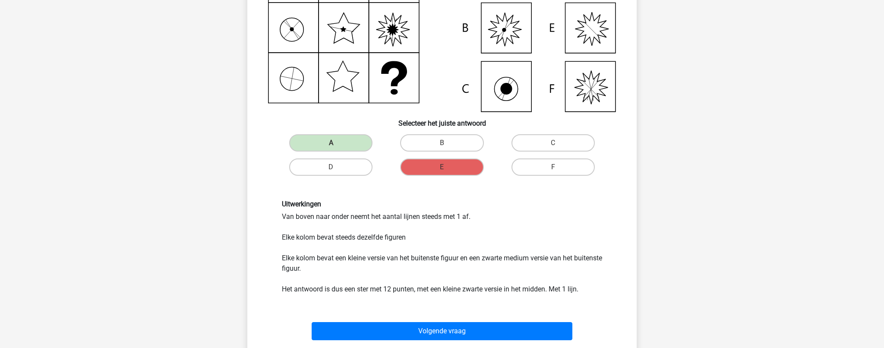
scroll to position [150, 0]
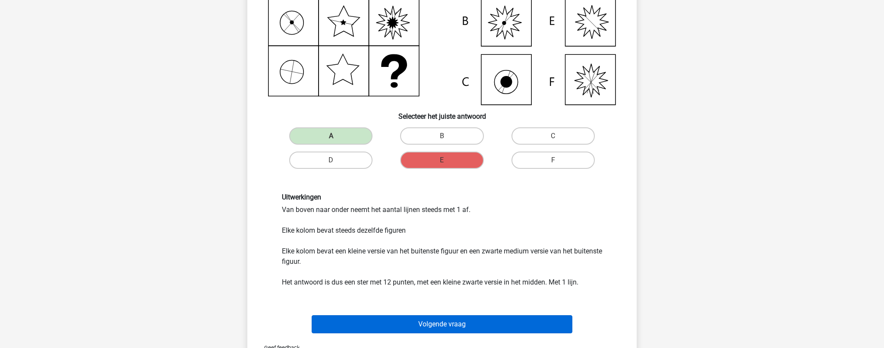
click at [382, 322] on button "Volgende vraag" at bounding box center [442, 324] width 261 height 18
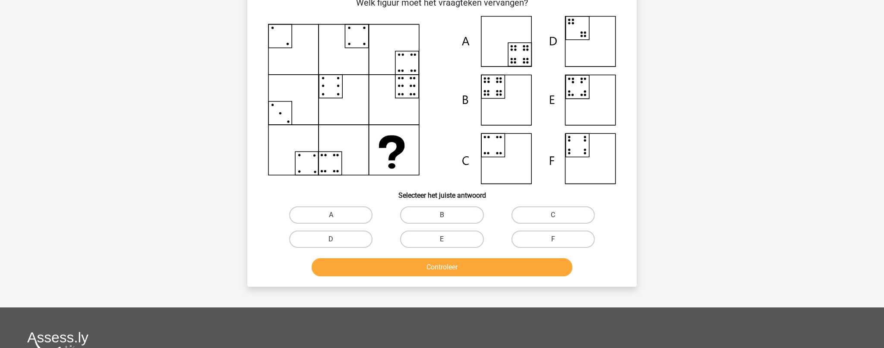
scroll to position [43, 0]
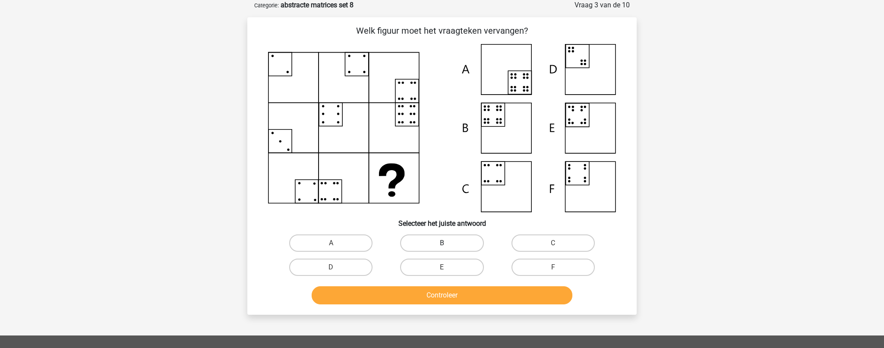
click at [440, 244] on label "B" at bounding box center [441, 242] width 83 height 17
click at [442, 244] on input "B" at bounding box center [445, 246] width 6 height 6
radio input "true"
click at [436, 294] on button "Controleer" at bounding box center [442, 295] width 261 height 18
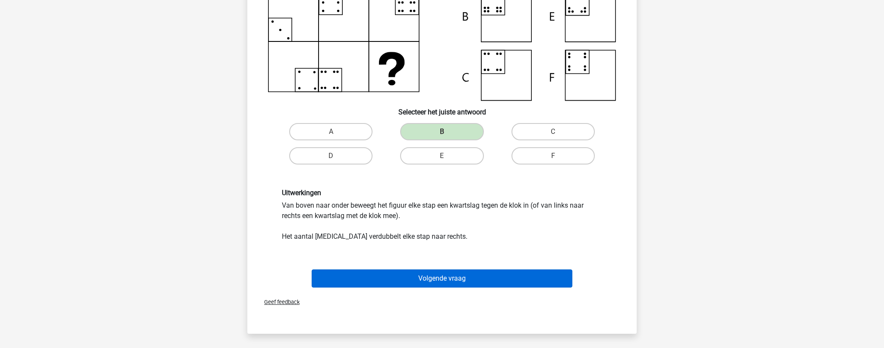
click at [423, 282] on button "Volgende vraag" at bounding box center [442, 278] width 261 height 18
